Goal: Task Accomplishment & Management: Manage account settings

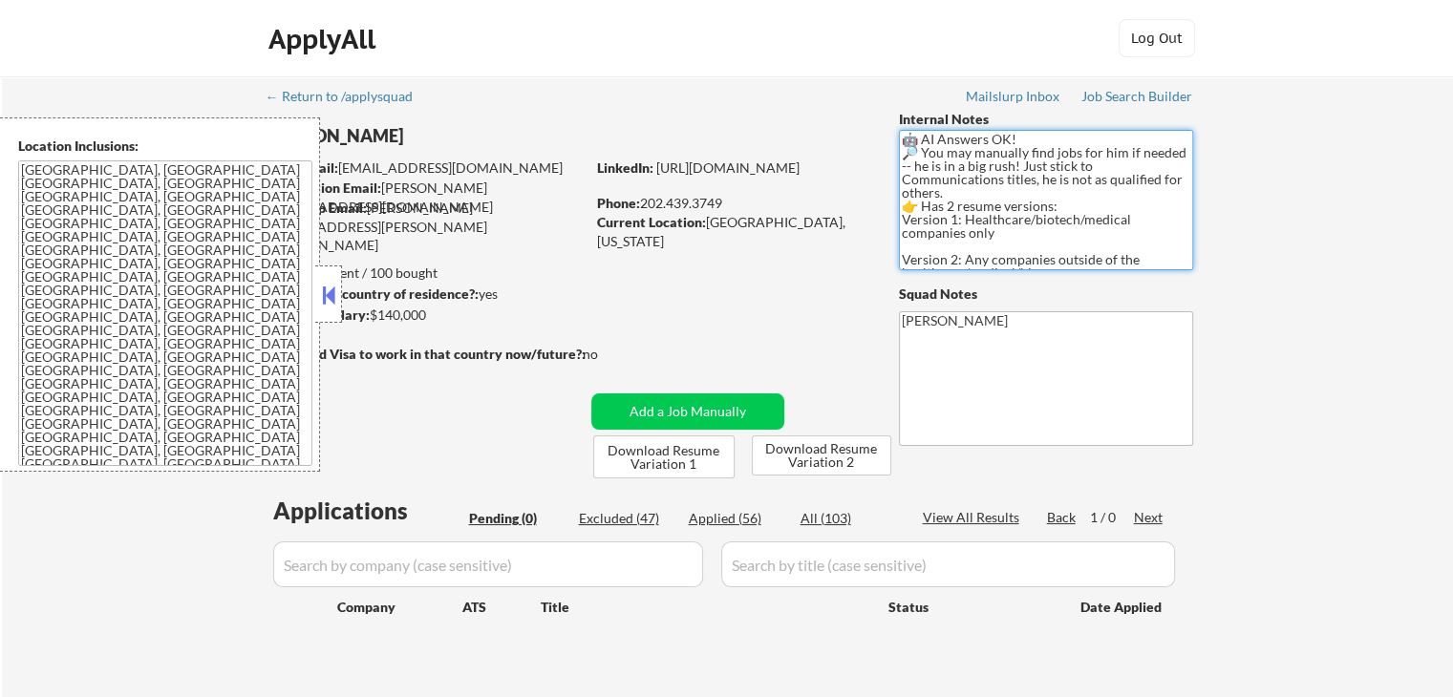
scroll to position [25, 0]
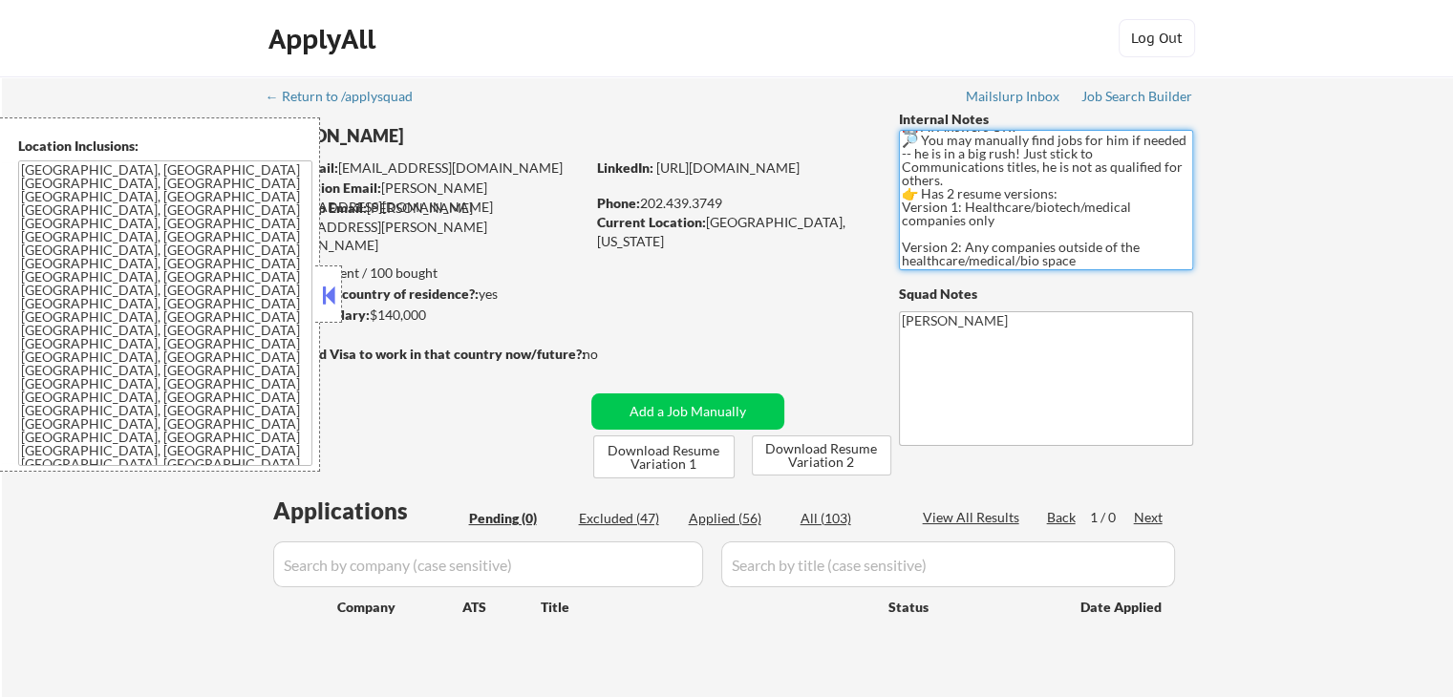
drag, startPoint x: 902, startPoint y: 139, endPoint x: 1032, endPoint y: 278, distance: 190.6
click at [1032, 278] on div "← Return to /applysquad Mailslurp Inbox Job Search Builder [PERSON_NAME] User E…" at bounding box center [728, 387] width 954 height 622
click at [1271, 222] on div "← Return to /applysquad Mailslurp Inbox Job Search Builder [PERSON_NAME] User E…" at bounding box center [727, 394] width 1451 height 637
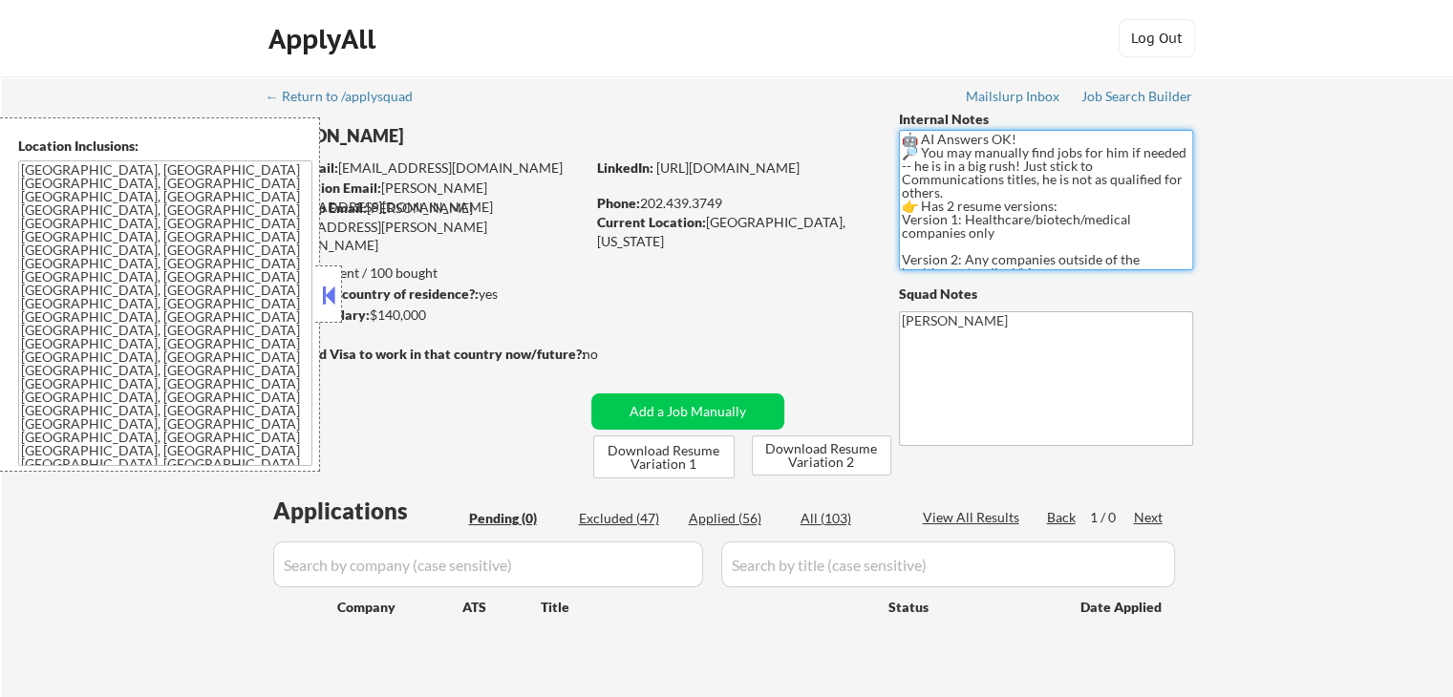
drag, startPoint x: 1080, startPoint y: 253, endPoint x: 837, endPoint y: 109, distance: 282.3
click at [837, 109] on div "← Return to /applysquad Mailslurp Inbox Job Search Builder [PERSON_NAME] User E…" at bounding box center [728, 387] width 954 height 622
click at [1267, 220] on div "← Return to /applysquad Mailslurp Inbox Job Search Builder [PERSON_NAME] User E…" at bounding box center [727, 394] width 1451 height 637
click at [1274, 154] on div "← Return to /applysquad Mailslurp Inbox Job Search Builder [PERSON_NAME] User E…" at bounding box center [727, 394] width 1451 height 637
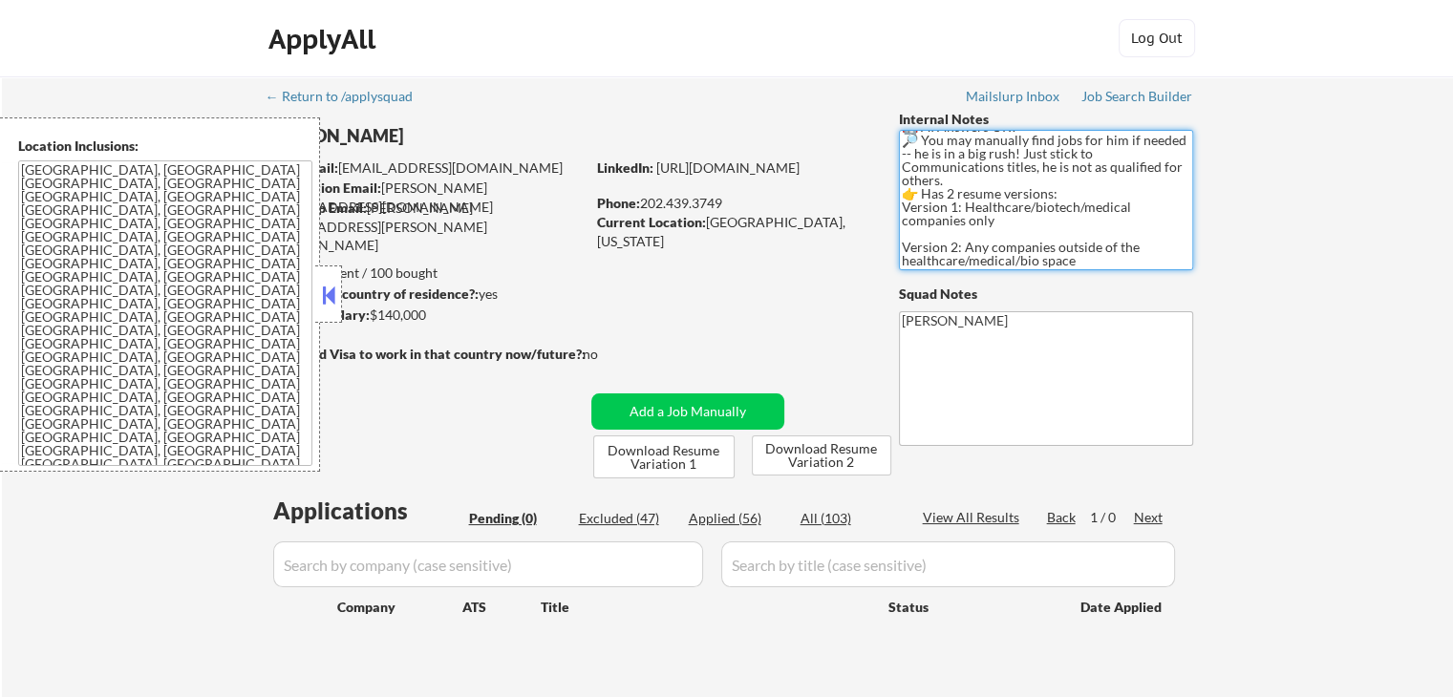
drag, startPoint x: 1087, startPoint y: 255, endPoint x: 841, endPoint y: 174, distance: 259.5
click at [841, 174] on div "George Goodno User Email: ggoodno@hotmail.com Application Email: george@goodnos…" at bounding box center [728, 294] width 954 height 369
drag, startPoint x: 907, startPoint y: 139, endPoint x: 1091, endPoint y: 268, distance: 225.6
click at [1091, 268] on textarea "🤖 AI Answers OK! 🔎 You may manually find jobs for him if needed -- he is in a b…" at bounding box center [1046, 200] width 294 height 140
click at [1082, 249] on textarea "🤖 AI Answers OK! 🔎 You may manually find jobs for him if needed -- he is in a b…" at bounding box center [1046, 200] width 294 height 140
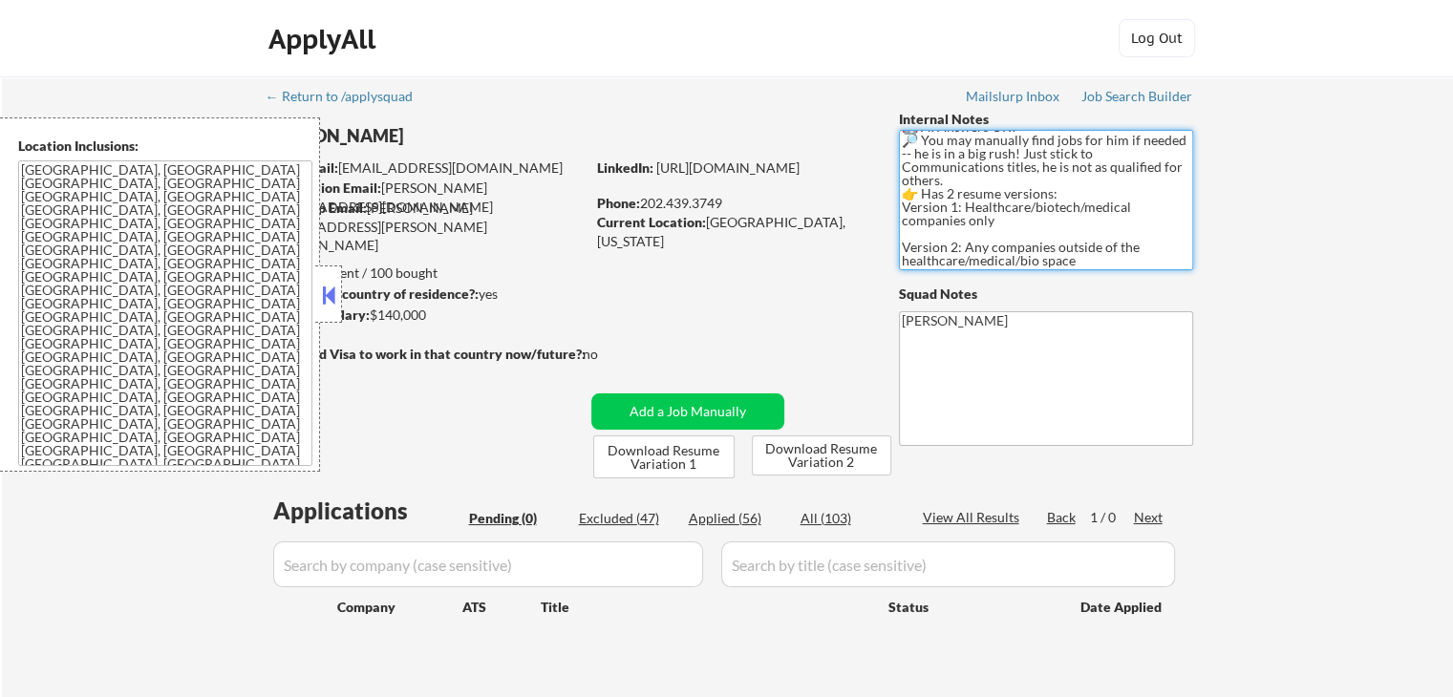
scroll to position [0, 0]
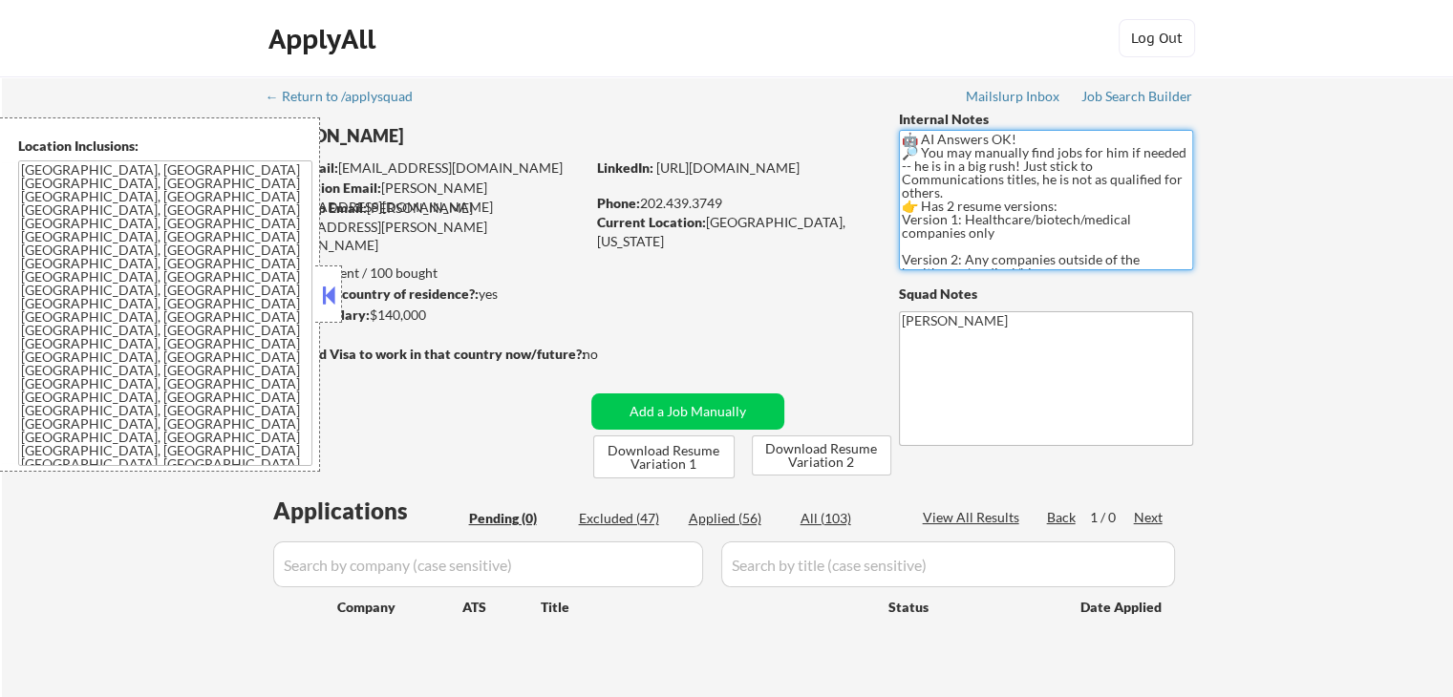
drag, startPoint x: 1082, startPoint y: 249, endPoint x: 881, endPoint y: 134, distance: 231.6
click at [881, 134] on div "← Return to /applysquad Mailslurp Inbox Job Search Builder [PERSON_NAME] User E…" at bounding box center [728, 387] width 954 height 622
click at [922, 128] on div "Internal Notes" at bounding box center [1046, 120] width 294 height 20
click at [922, 137] on textarea "🤖 AI Answers OK! 🔎 You may manually find jobs for him if needed -- he is in a b…" at bounding box center [1046, 200] width 294 height 140
drag, startPoint x: 924, startPoint y: 142, endPoint x: 890, endPoint y: 139, distance: 33.7
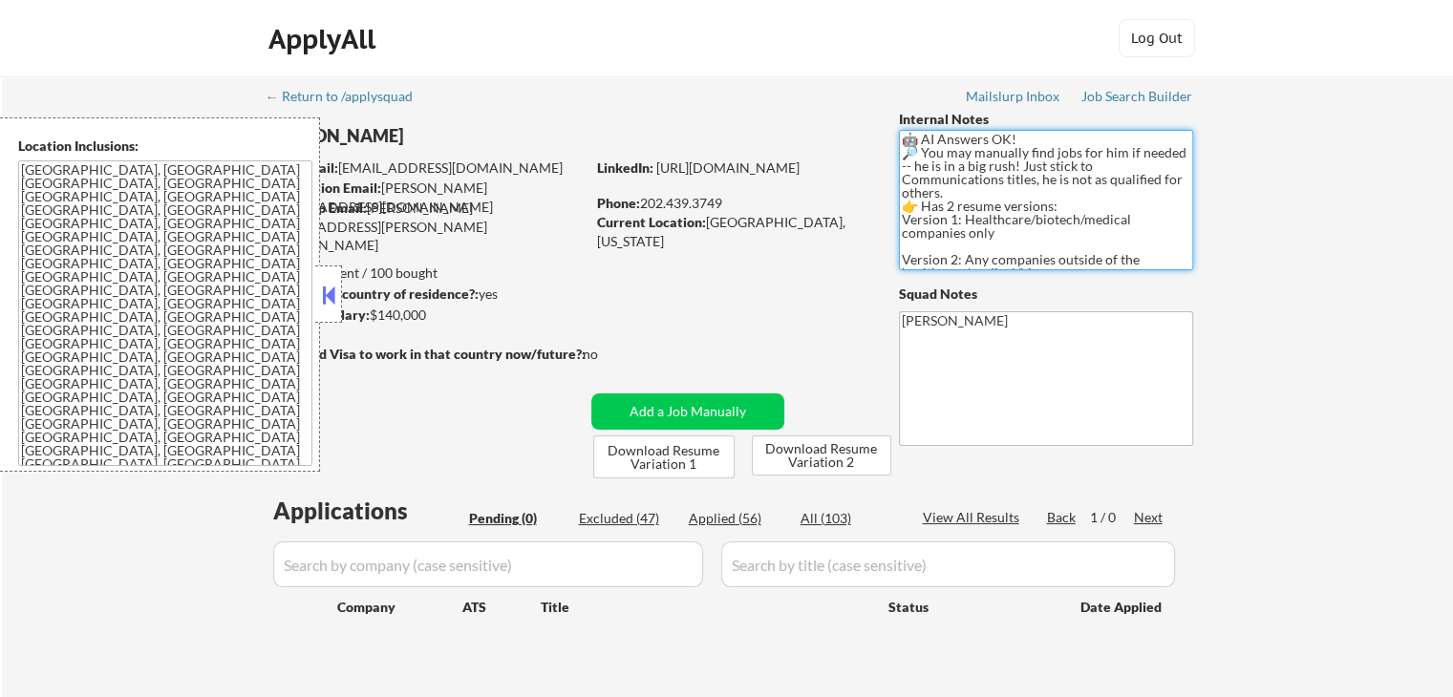
click at [890, 139] on div "← Return to /applysquad Mailslurp Inbox Job Search Builder [PERSON_NAME] User E…" at bounding box center [728, 387] width 954 height 622
click at [1276, 165] on div "← Return to /applysquad Mailslurp Inbox Job Search Builder [PERSON_NAME] User E…" at bounding box center [727, 394] width 1451 height 637
